Goal: Task Accomplishment & Management: Use online tool/utility

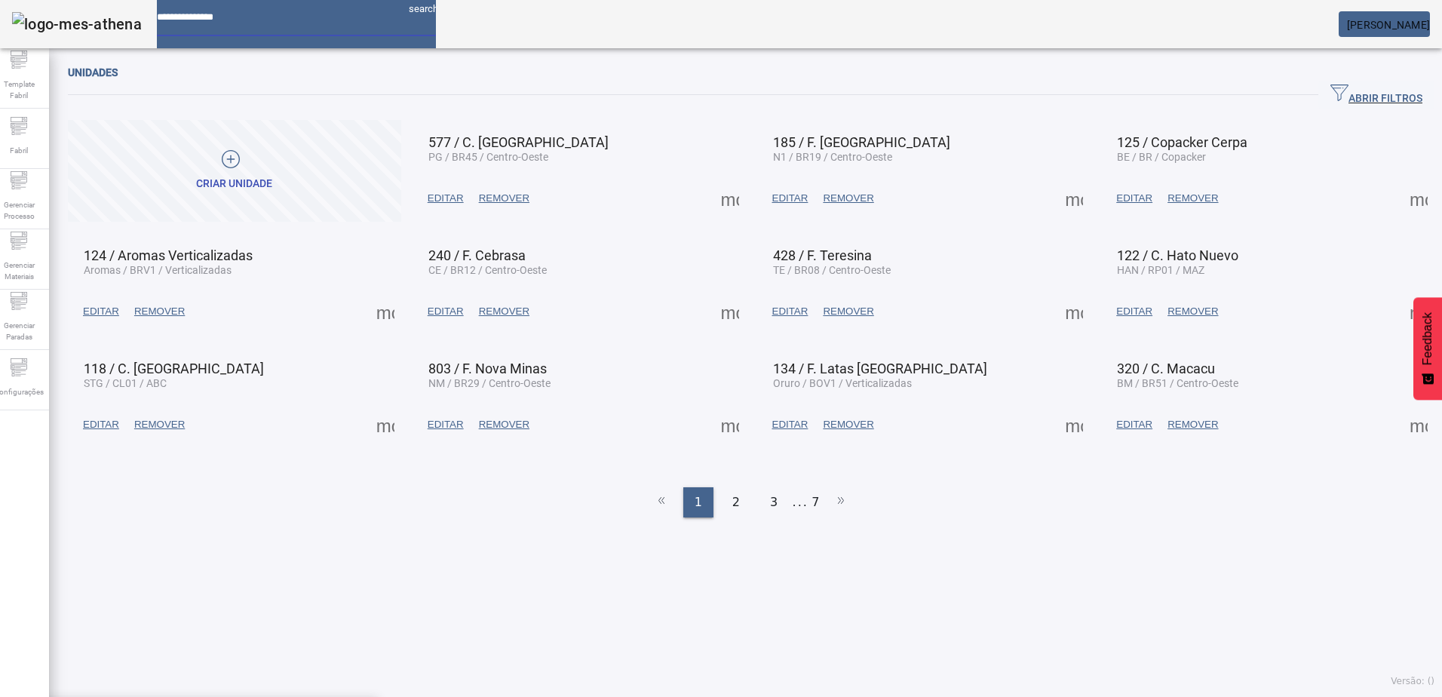
click at [318, 22] on input at bounding box center [277, 11] width 240 height 23
type input "**********"
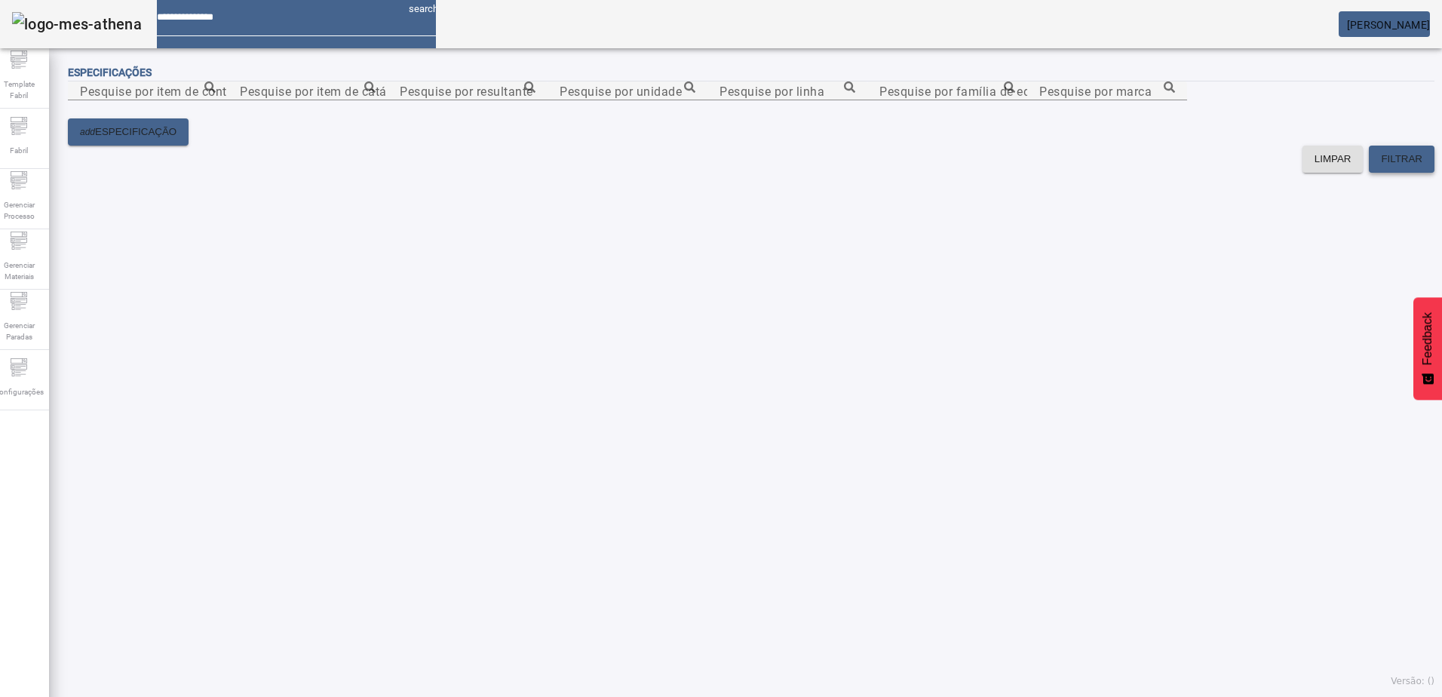
click at [1377, 177] on span at bounding box center [1402, 159] width 66 height 36
click at [216, 97] on div "Pesquise por item de controle" at bounding box center [148, 90] width 136 height 19
click at [216, 93] on icon at bounding box center [209, 86] width 11 height 11
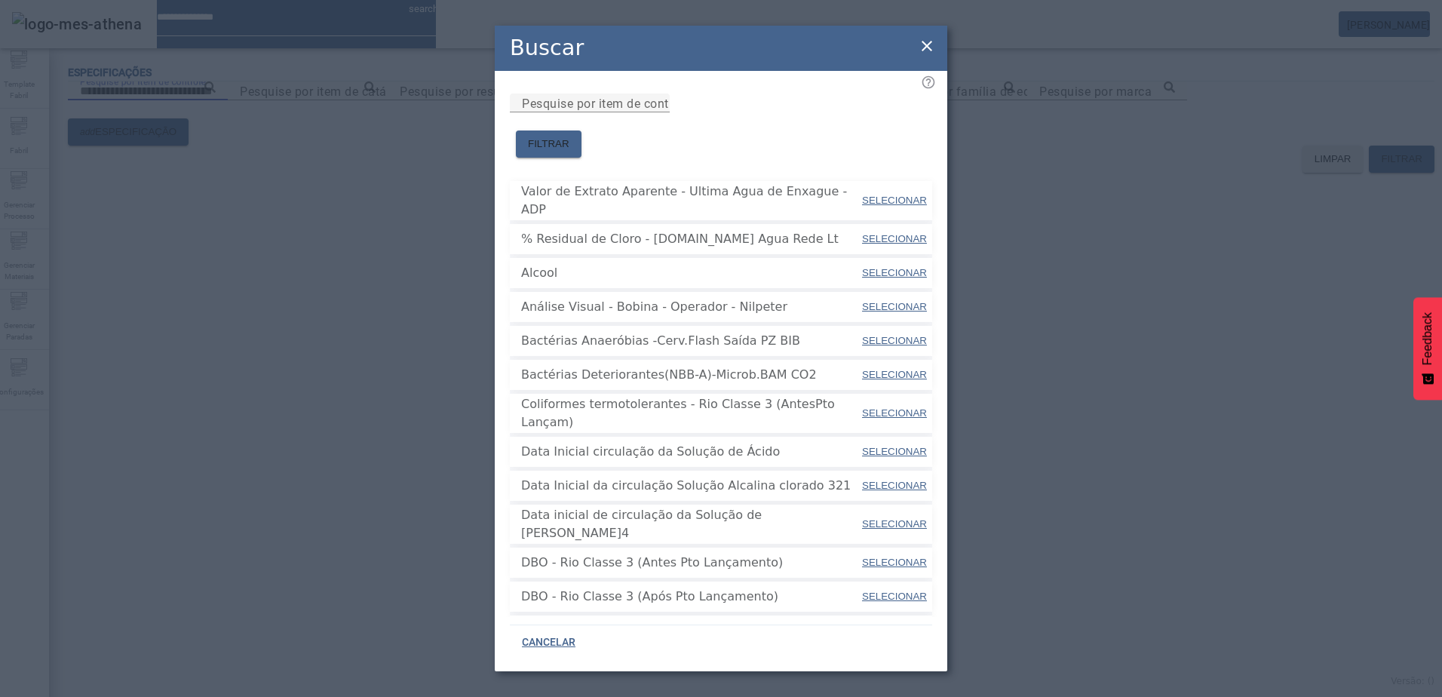
click at [885, 195] on span "SELECIONAR" at bounding box center [894, 200] width 65 height 11
type input "**********"
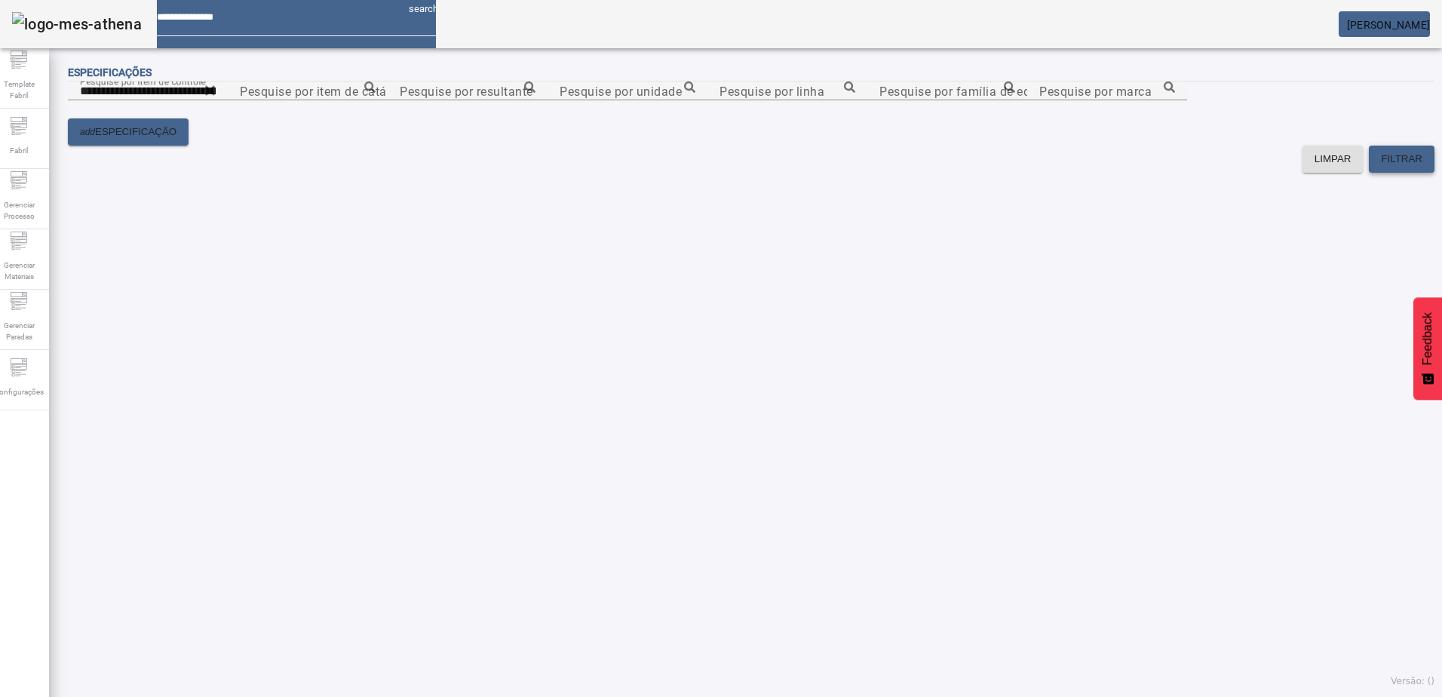
click at [1381, 167] on span "FILTRAR" at bounding box center [1401, 159] width 41 height 15
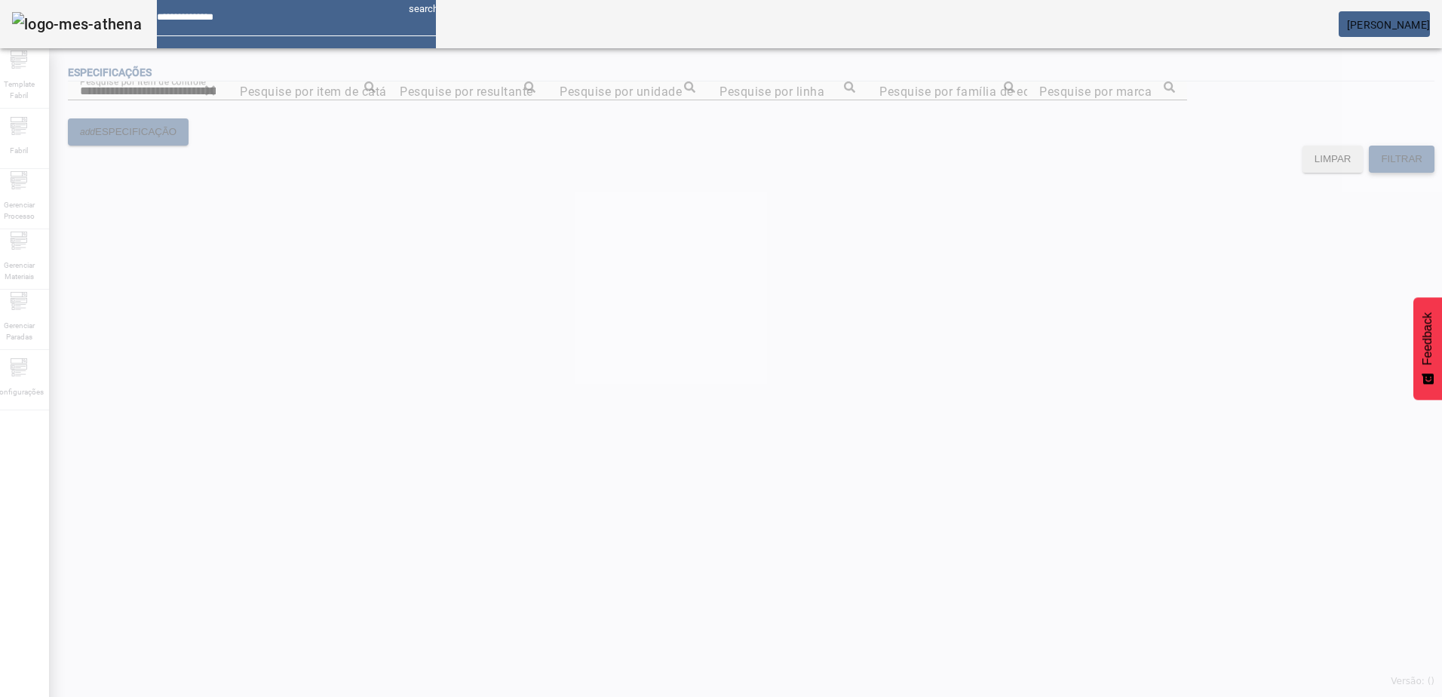
scroll to position [32, 0]
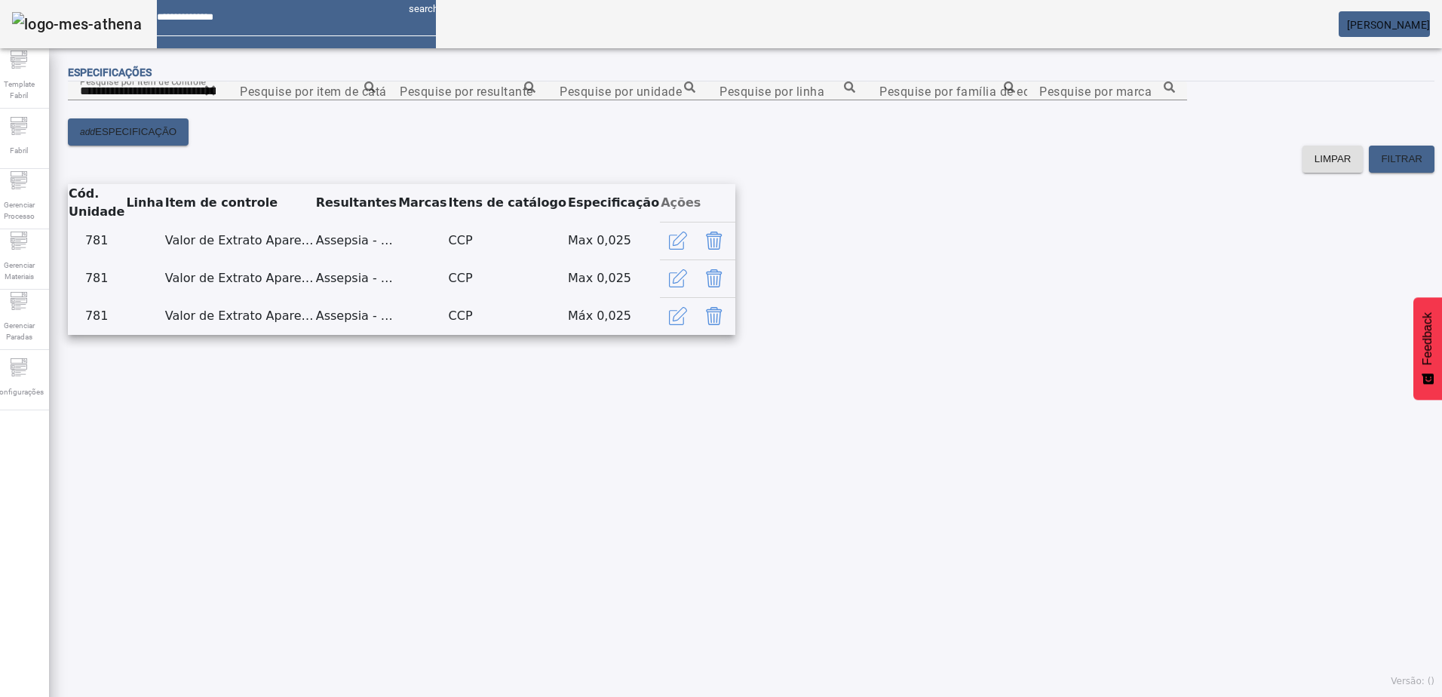
drag, startPoint x: 892, startPoint y: 275, endPoint x: 315, endPoint y: 324, distance: 578.4
click at [315, 173] on div "LIMPAR FILTRAR" at bounding box center [751, 159] width 1367 height 27
drag, startPoint x: 140, startPoint y: 367, endPoint x: 273, endPoint y: 367, distance: 133.5
click at [273, 222] on tr "Cód. Unidade Linha Item de controle Resultantes Marcas Itens de catálogo Especi…" at bounding box center [402, 203] width 668 height 38
click at [626, 146] on div "add ESPECIFICAÇÃO" at bounding box center [751, 131] width 1367 height 27
